Goal: Task Accomplishment & Management: Complete application form

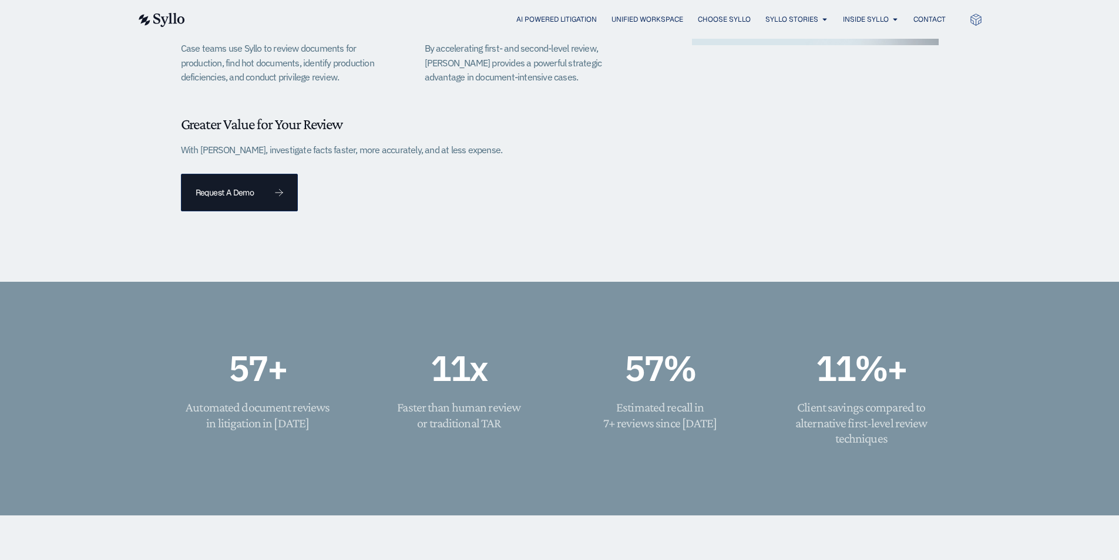
scroll to position [587, 0]
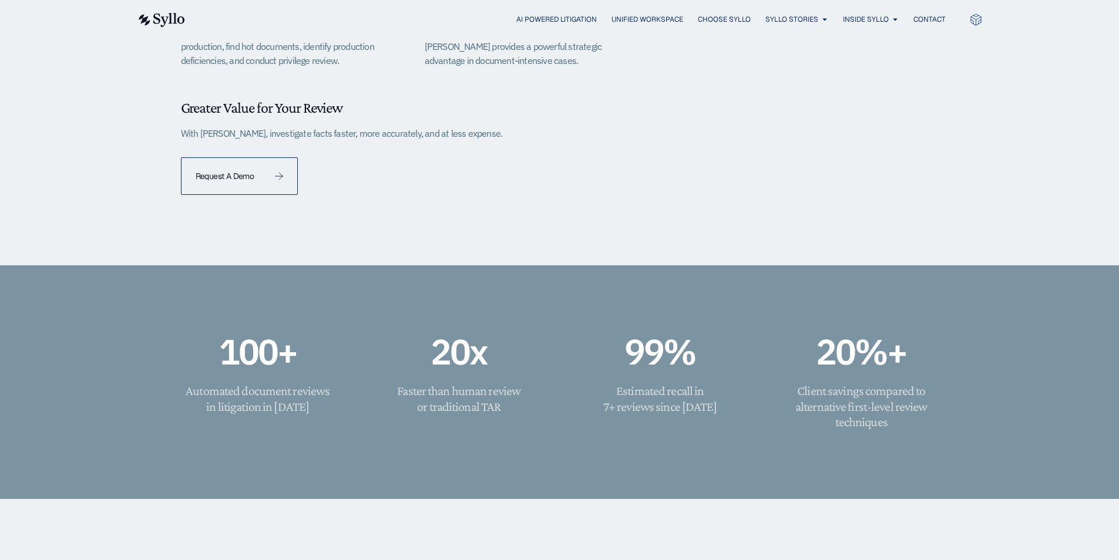
click at [289, 179] on link "Request A Demo" at bounding box center [239, 176] width 117 height 38
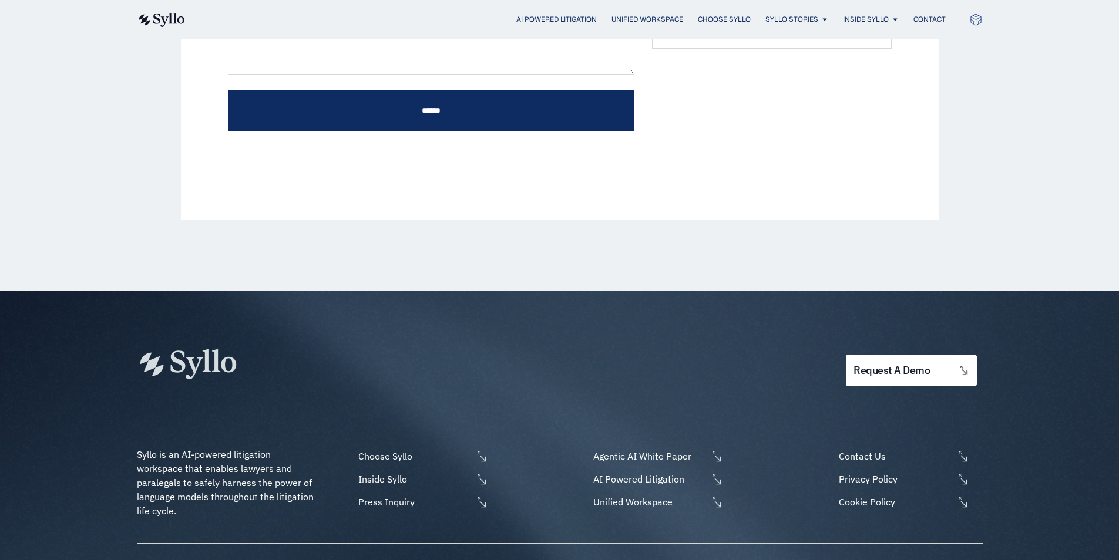
scroll to position [529, 0]
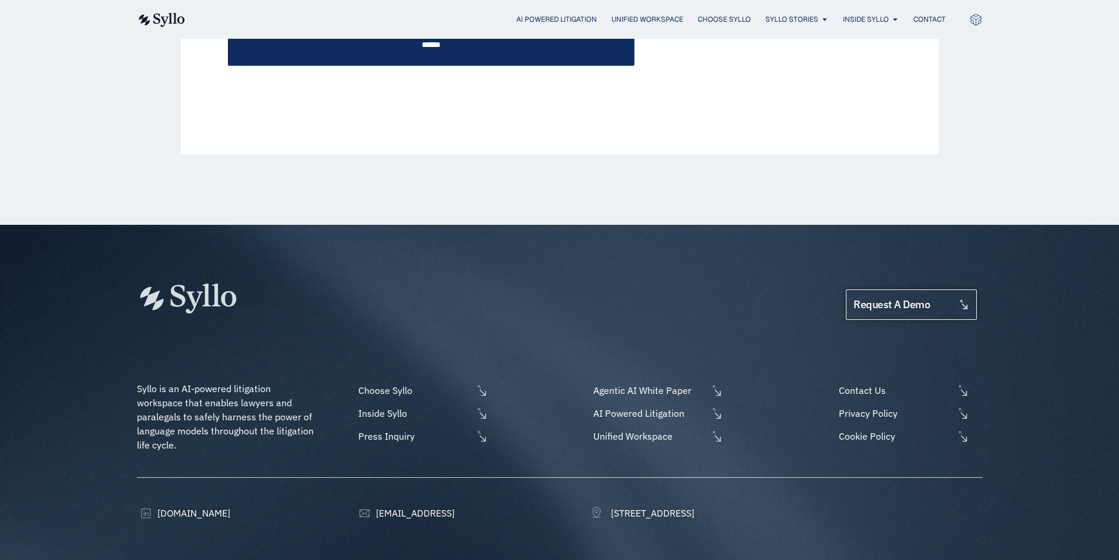
click at [944, 299] on span "request a demo" at bounding box center [910, 304] width 115 height 11
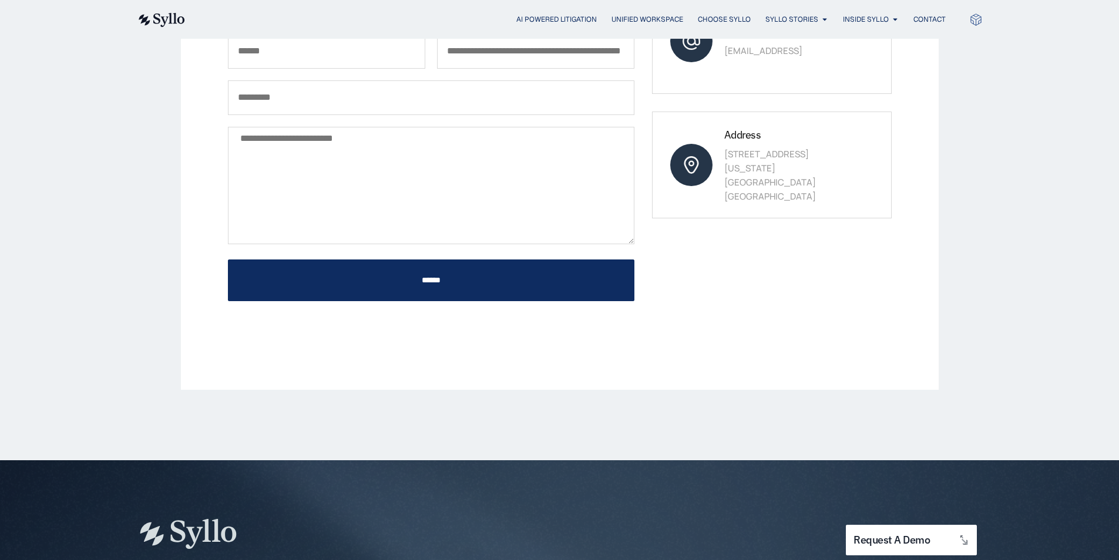
scroll to position [294, 0]
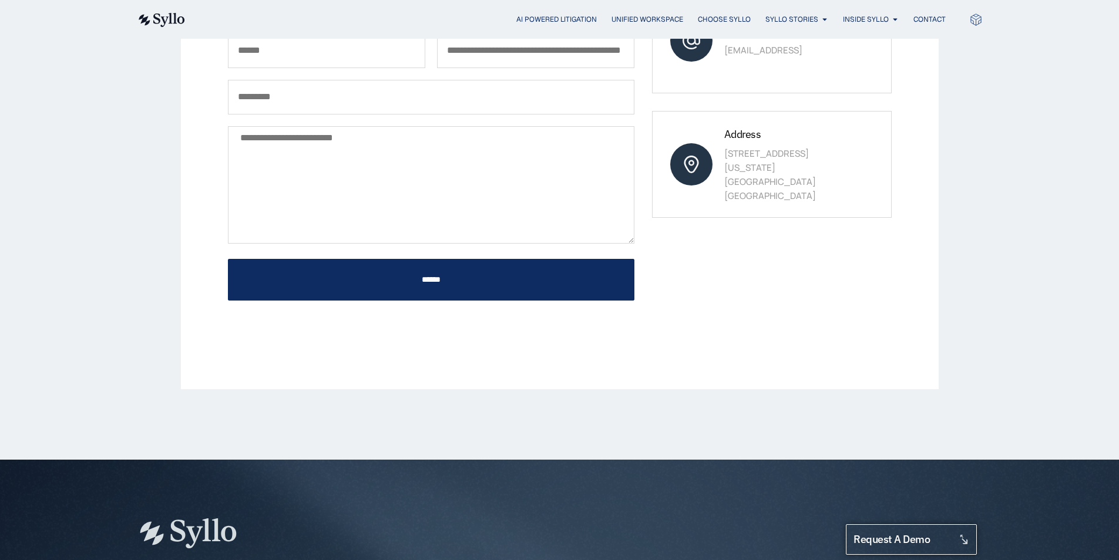
click at [954, 534] on span "request a demo" at bounding box center [910, 539] width 115 height 11
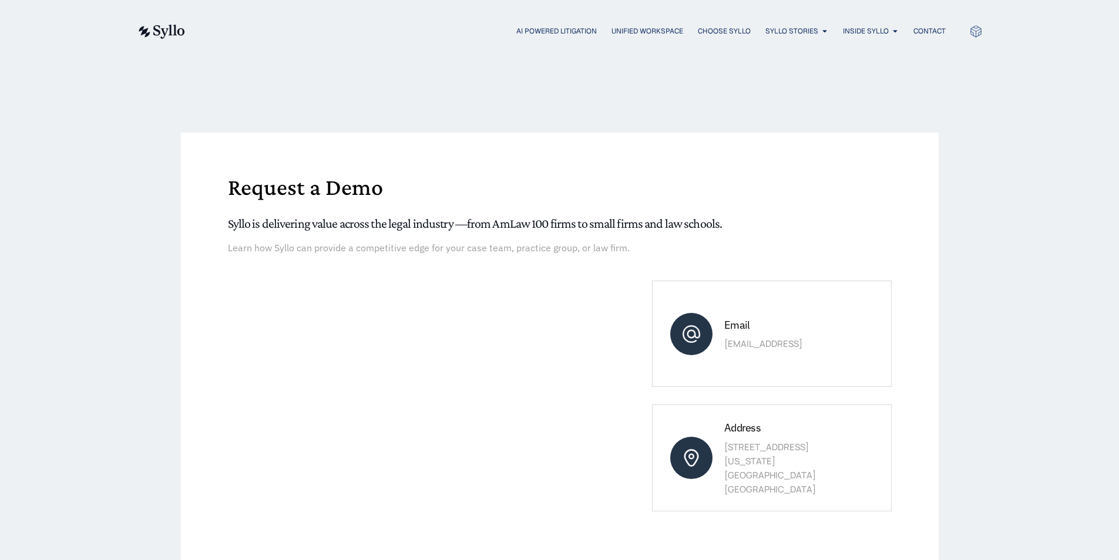
click at [965, 510] on div "Request a Demo Syllo is delivering value across the legal industry —from AmLaw …" at bounding box center [559, 407] width 1119 height 691
